Goal: Transaction & Acquisition: Purchase product/service

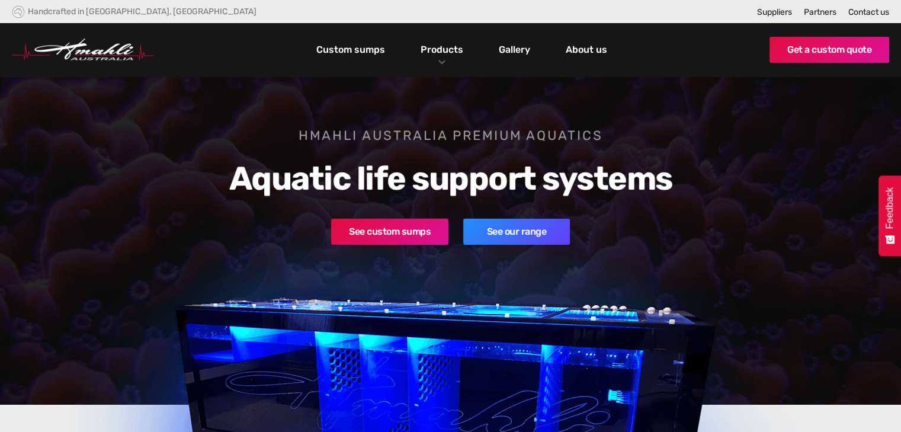
scroll to position [7, 0]
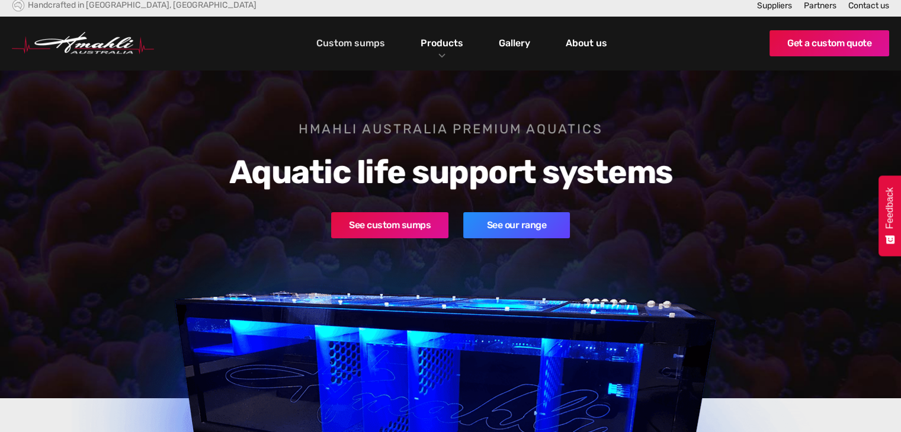
click at [360, 47] on link "Custom sumps" at bounding box center [350, 43] width 75 height 20
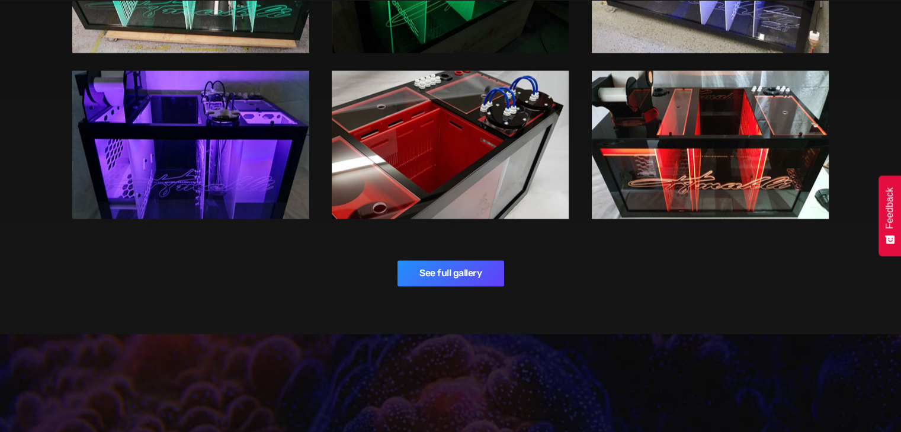
scroll to position [1958, 0]
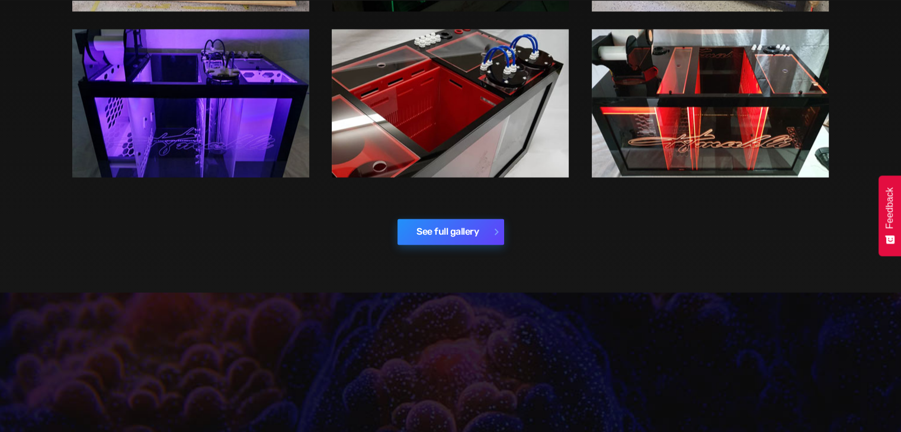
click at [457, 219] on link "See full gallery" at bounding box center [451, 232] width 107 height 26
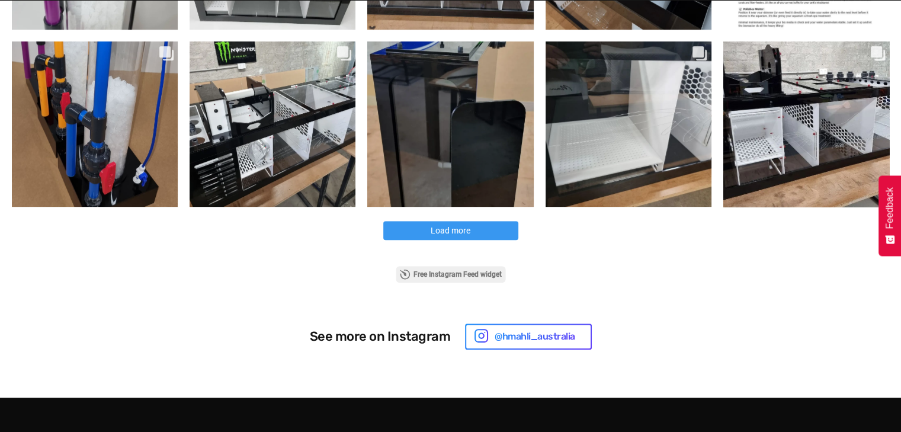
scroll to position [726, 0]
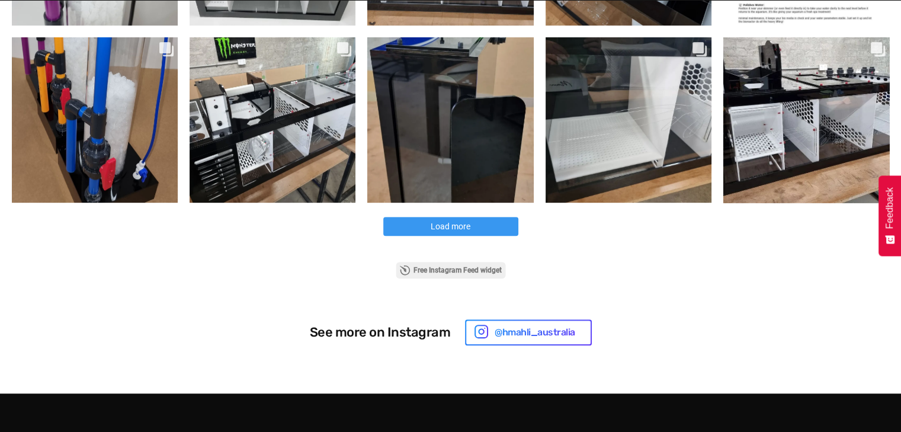
click at [451, 226] on span "Load more" at bounding box center [451, 226] width 40 height 9
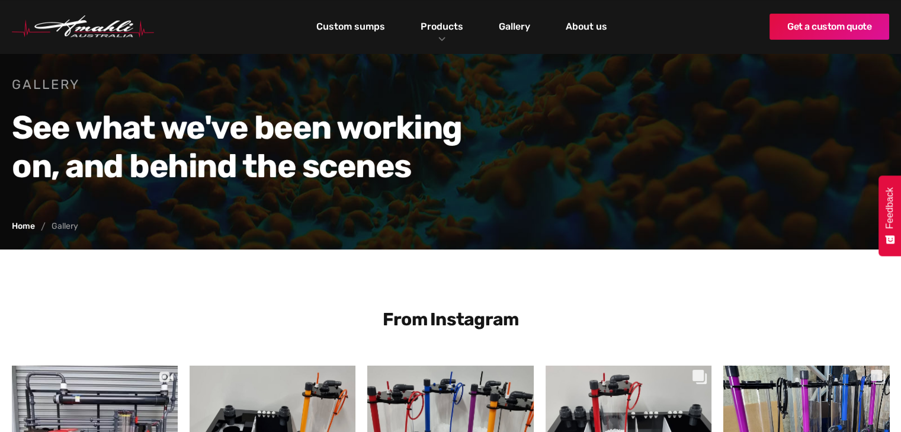
scroll to position [0, 0]
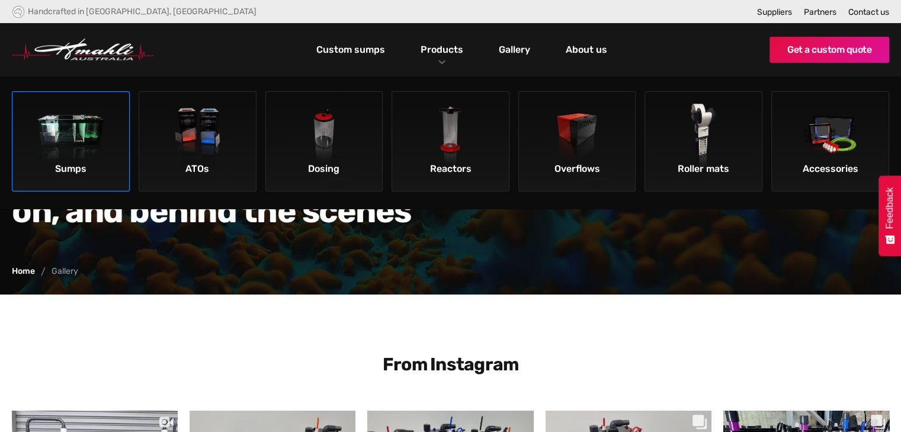
click at [78, 146] on img at bounding box center [70, 137] width 67 height 67
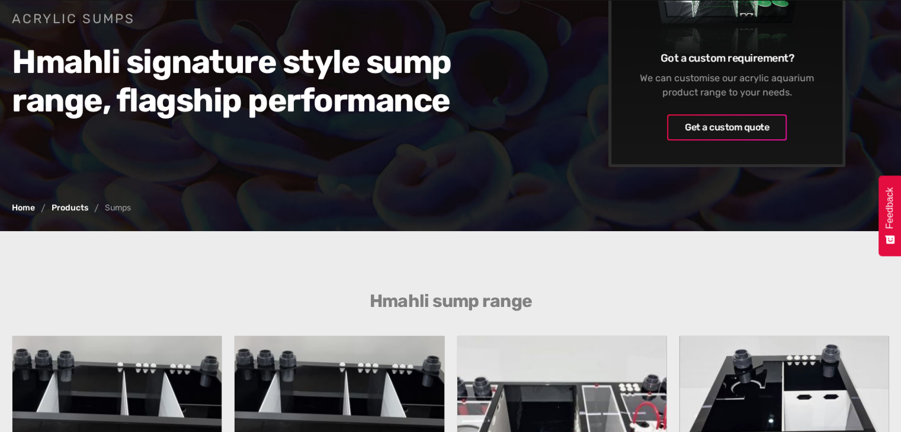
scroll to position [205, 0]
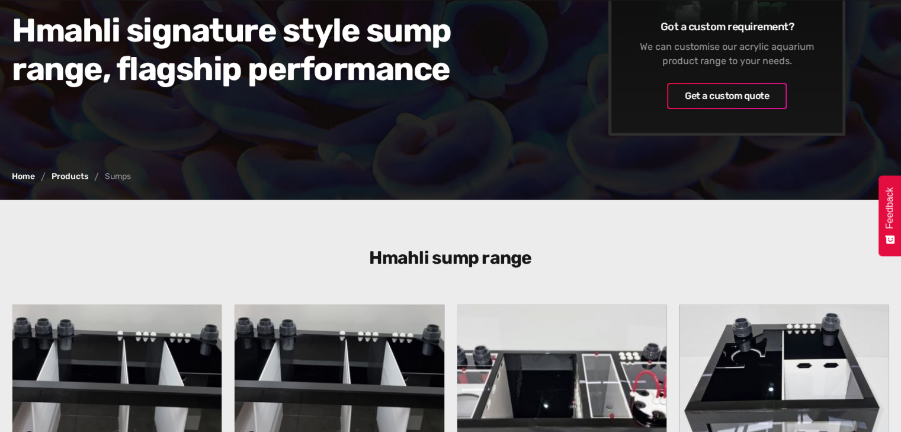
click at [578, 197] on div "Acrylic Sumps Hmahli signature style sump range, flagship performance Got a cus…" at bounding box center [450, 35] width 901 height 328
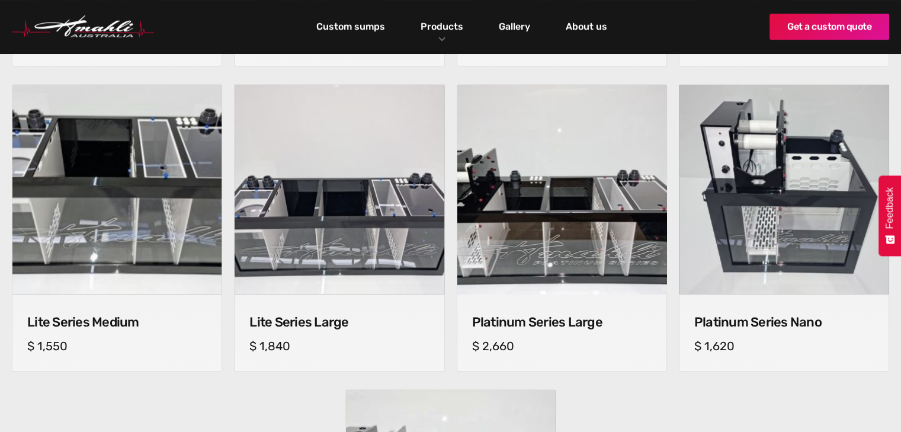
scroll to position [750, 0]
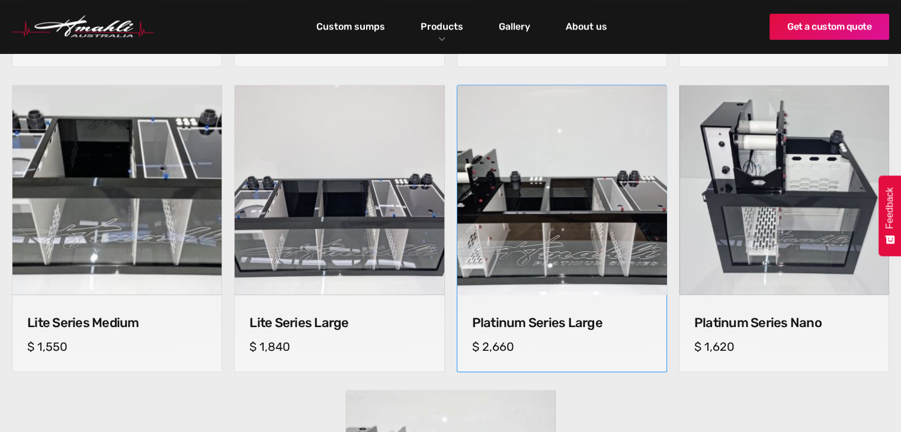
click at [517, 204] on img at bounding box center [562, 190] width 220 height 220
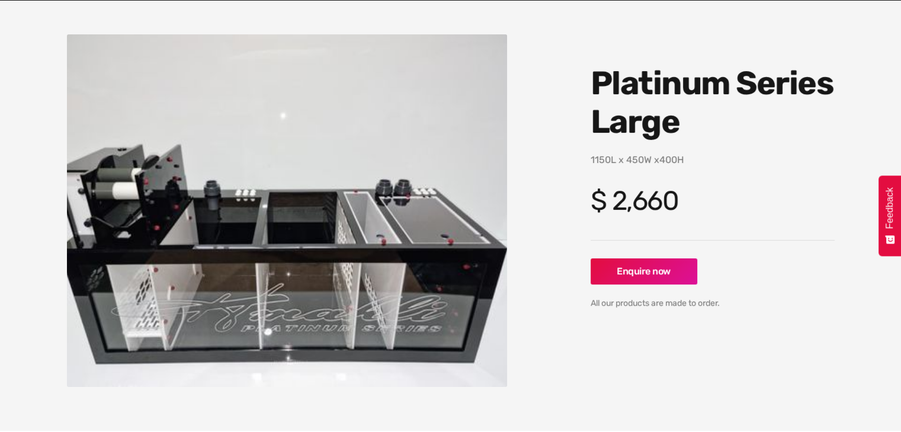
scroll to position [118, 0]
